Goal: Information Seeking & Learning: Check status

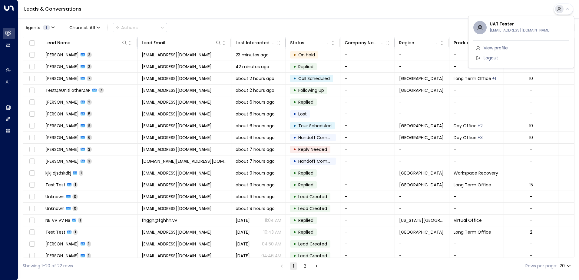
click at [202, 52] on div at bounding box center [289, 140] width 579 height 280
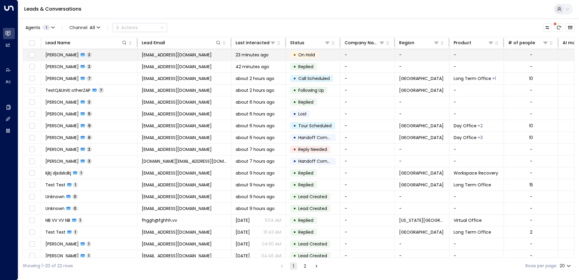
click at [186, 58] on span "[EMAIL_ADDRESS][DOMAIN_NAME]" at bounding box center [177, 55] width 70 height 6
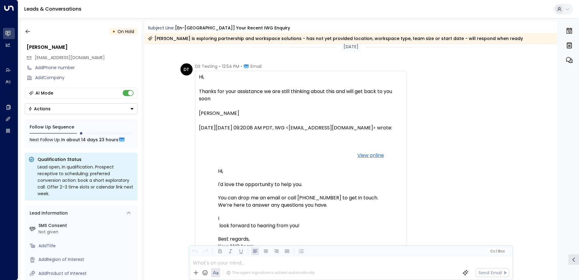
scroll to position [40, 0]
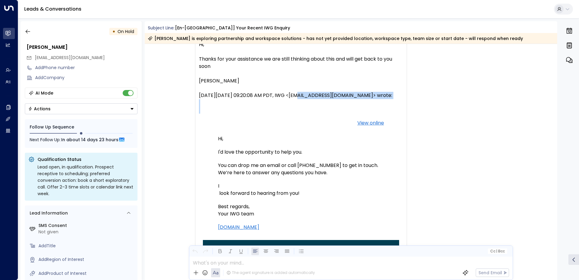
drag, startPoint x: 271, startPoint y: 101, endPoint x: 229, endPoint y: 163, distance: 74.3
click at [229, 163] on div "[DATE][DATE] 09:20:08 AM PDT, IWG <[EMAIL_ADDRESS][DOMAIN_NAME]> wrote: Your re…" at bounding box center [301, 247] width 204 height 310
drag, startPoint x: 229, startPoint y: 163, endPoint x: 193, endPoint y: 165, distance: 37.0
click at [193, 165] on div "DT DS Testing • 12:54 PM • Email Hi, Thanks for your assistance we are still th…" at bounding box center [293, 221] width 226 height 381
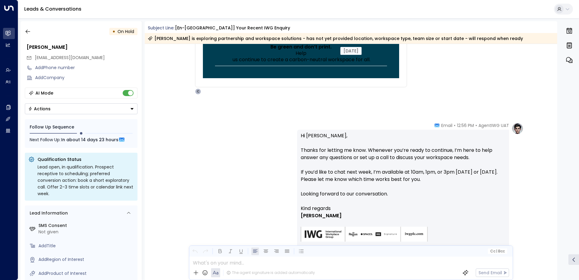
scroll to position [397, 0]
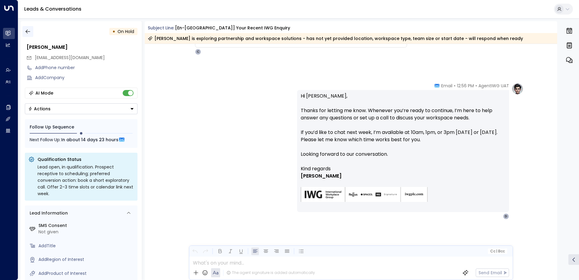
click at [27, 29] on icon "button" at bounding box center [28, 31] width 6 height 6
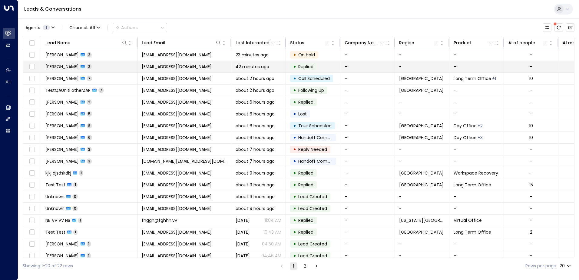
click at [176, 67] on span "[EMAIL_ADDRESS][DOMAIN_NAME]" at bounding box center [177, 67] width 70 height 6
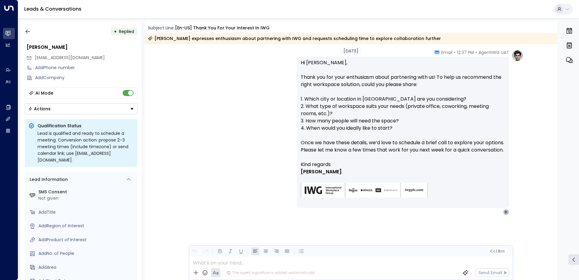
scroll to position [473, 0]
click at [28, 33] on icon "button" at bounding box center [28, 31] width 6 height 6
